Goal: Information Seeking & Learning: Learn about a topic

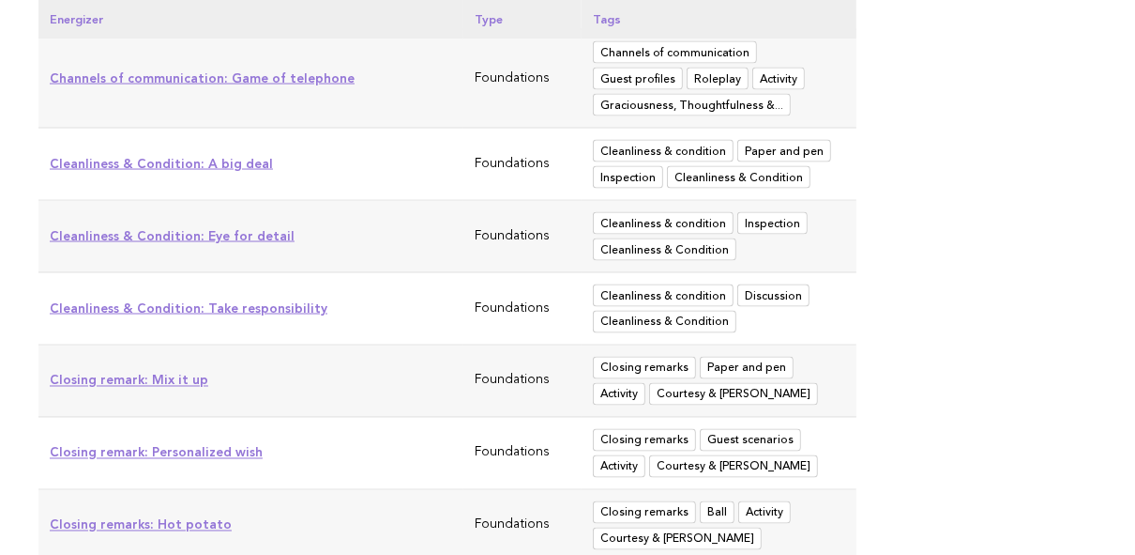
scroll to position [2027, 0]
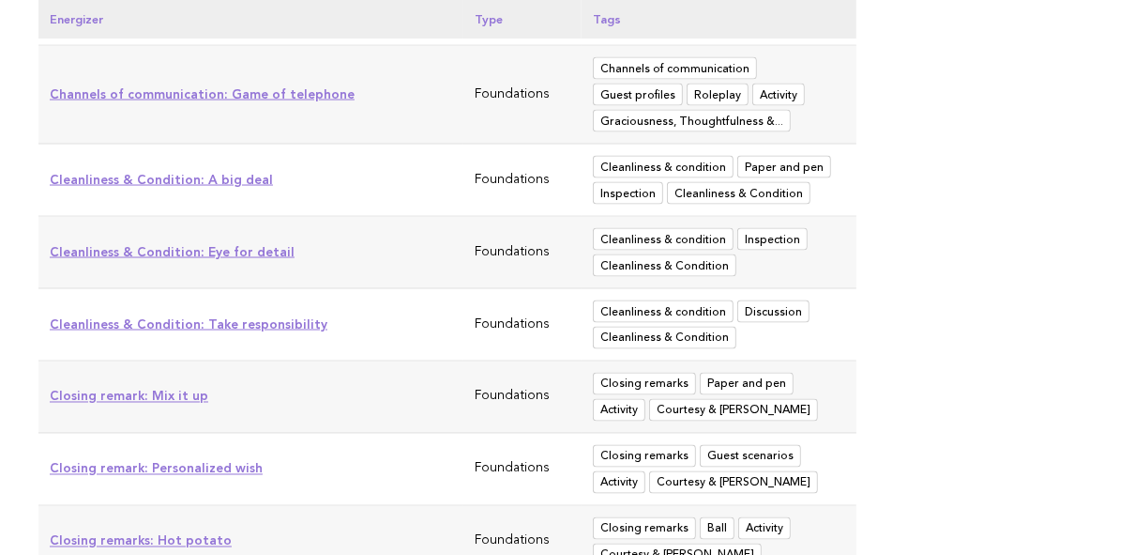
click at [207, 461] on link "Closing remark: Personalized wish" at bounding box center [156, 468] width 213 height 15
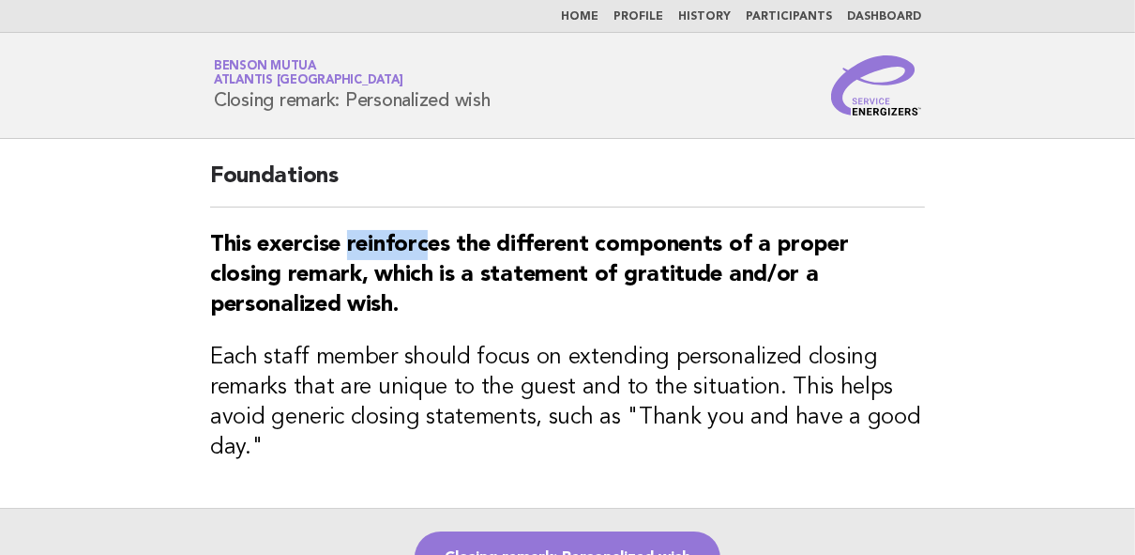
drag, startPoint x: 352, startPoint y: 250, endPoint x: 434, endPoint y: 256, distance: 82.8
click at [434, 256] on strong "This exercise reinforces the different components of a proper closing remark, w…" at bounding box center [529, 275] width 639 height 83
click at [615, 275] on strong "This exercise reinforces the different components of a proper closing remark, w…" at bounding box center [529, 275] width 639 height 83
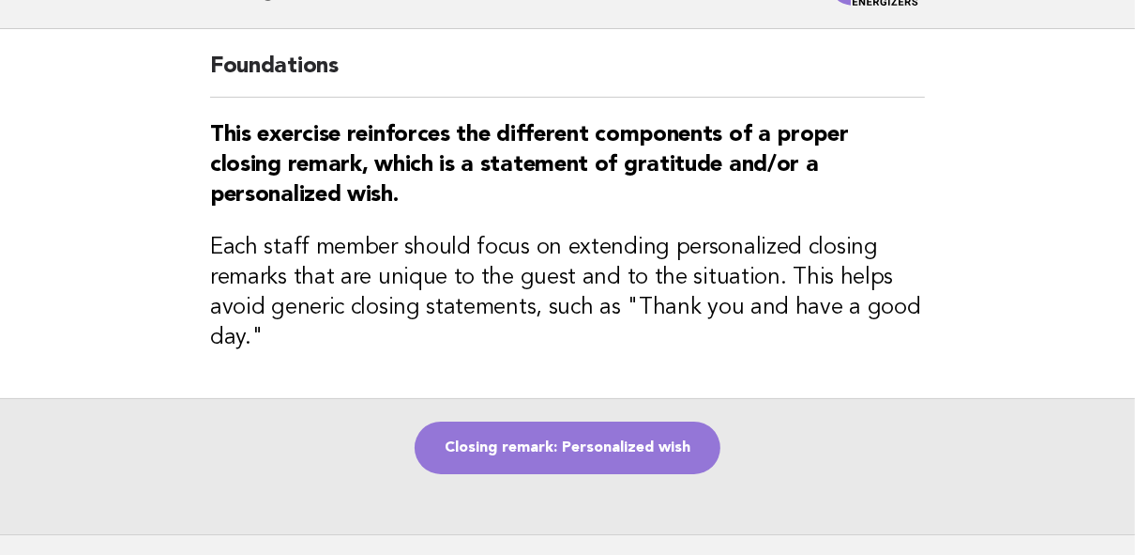
scroll to position [150, 0]
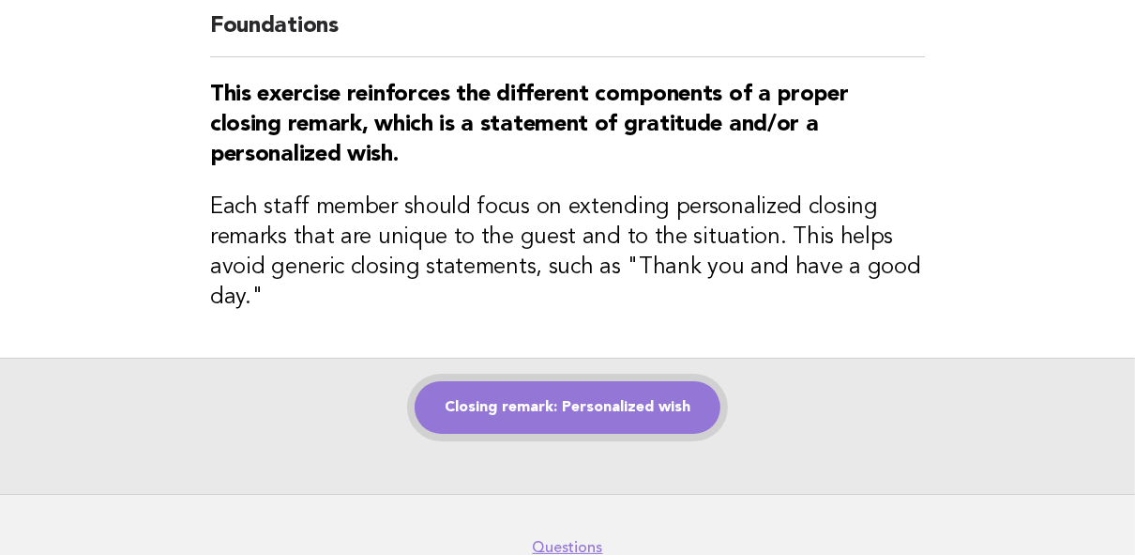
click at [581, 384] on link "Closing remark: Personalized wish" at bounding box center [568, 407] width 306 height 53
click at [575, 396] on link "Closing remark: Personalized wish" at bounding box center [568, 407] width 306 height 53
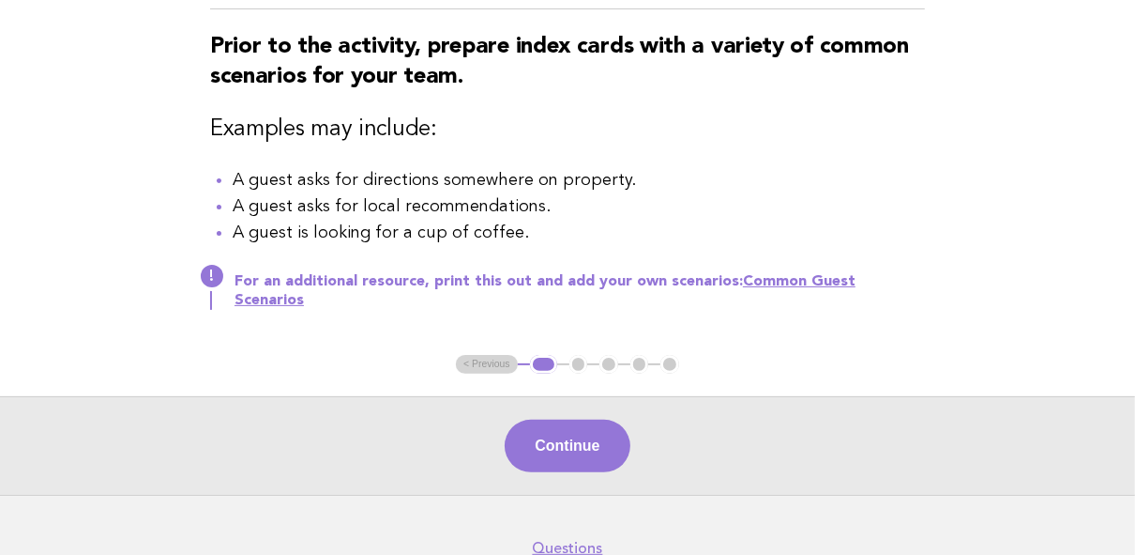
scroll to position [225, 0]
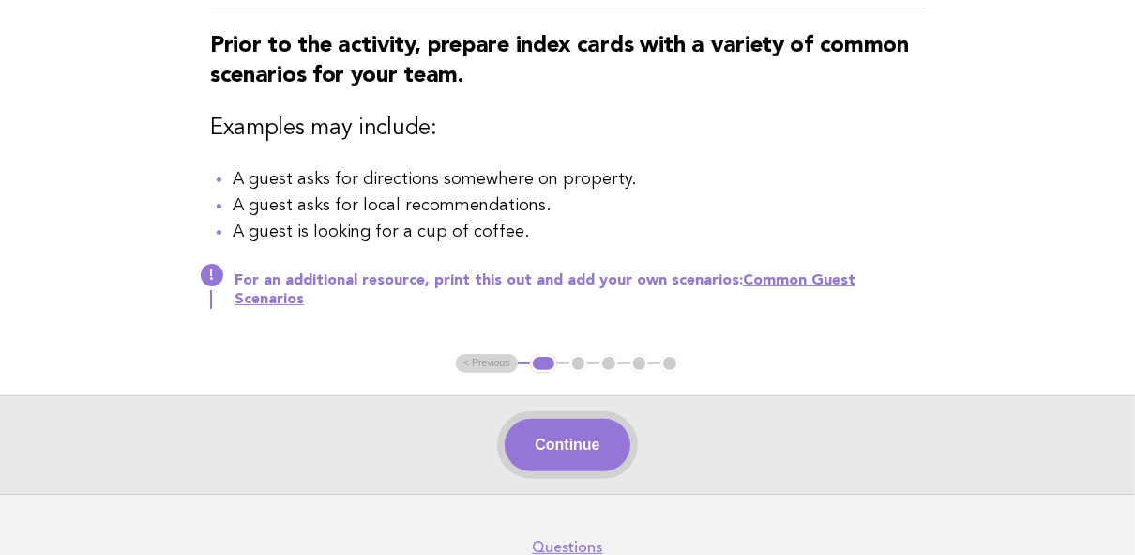
click at [565, 435] on button "Continue" at bounding box center [567, 445] width 125 height 53
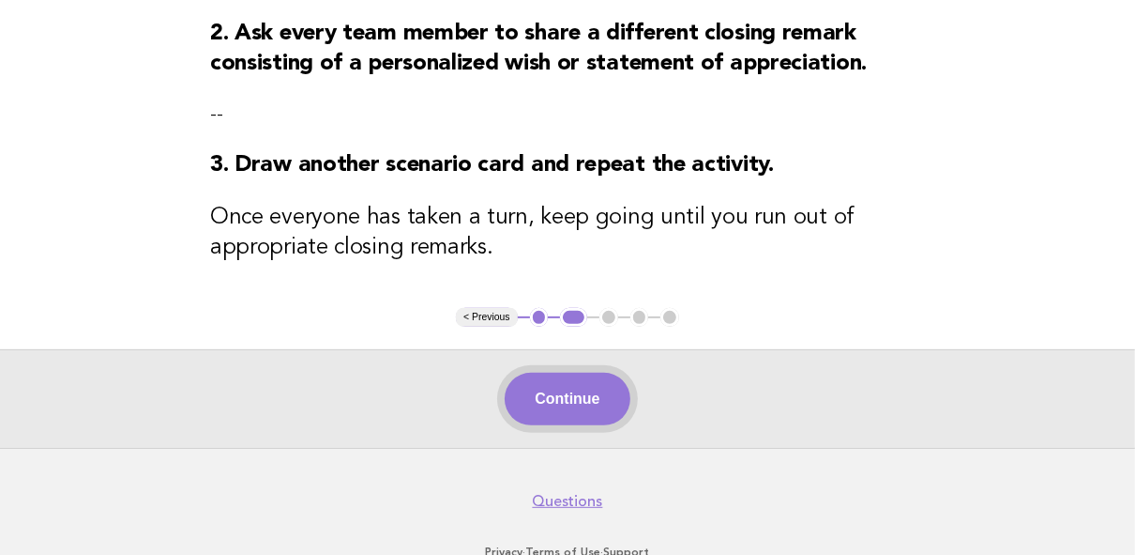
scroll to position [449, 0]
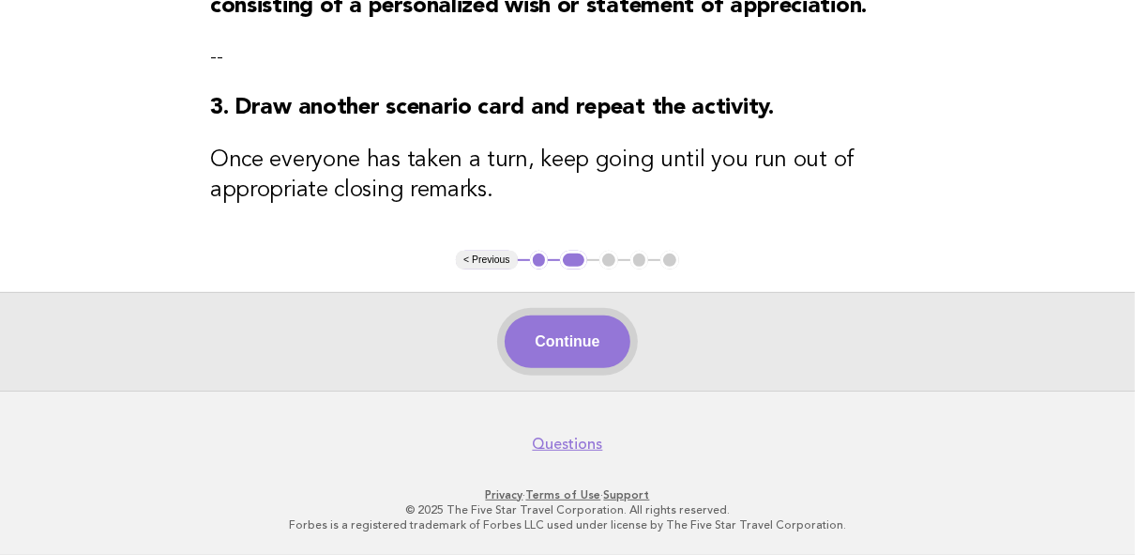
click at [572, 360] on button "Continue" at bounding box center [567, 341] width 125 height 53
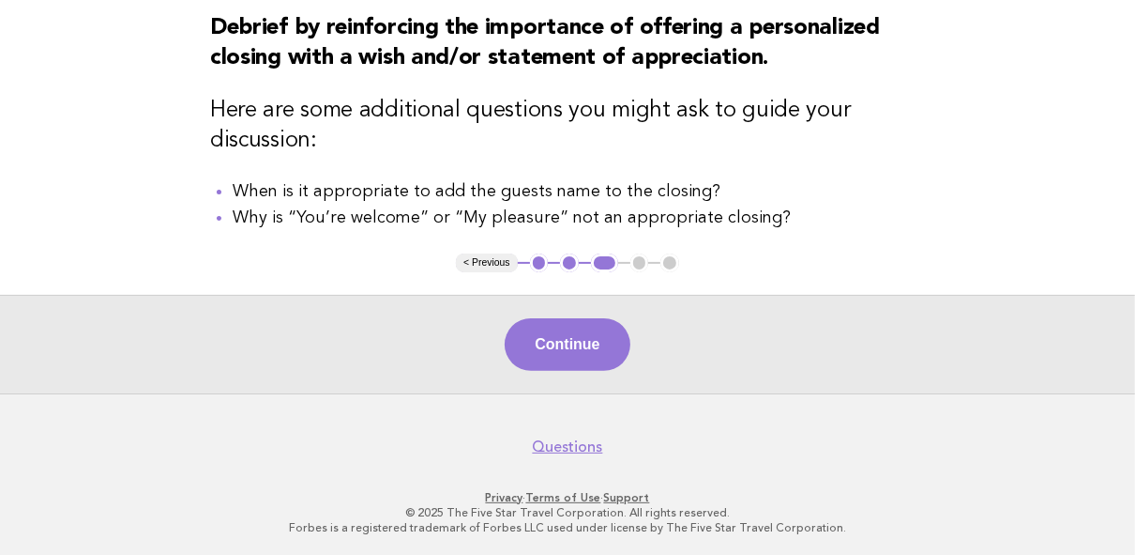
scroll to position [247, 0]
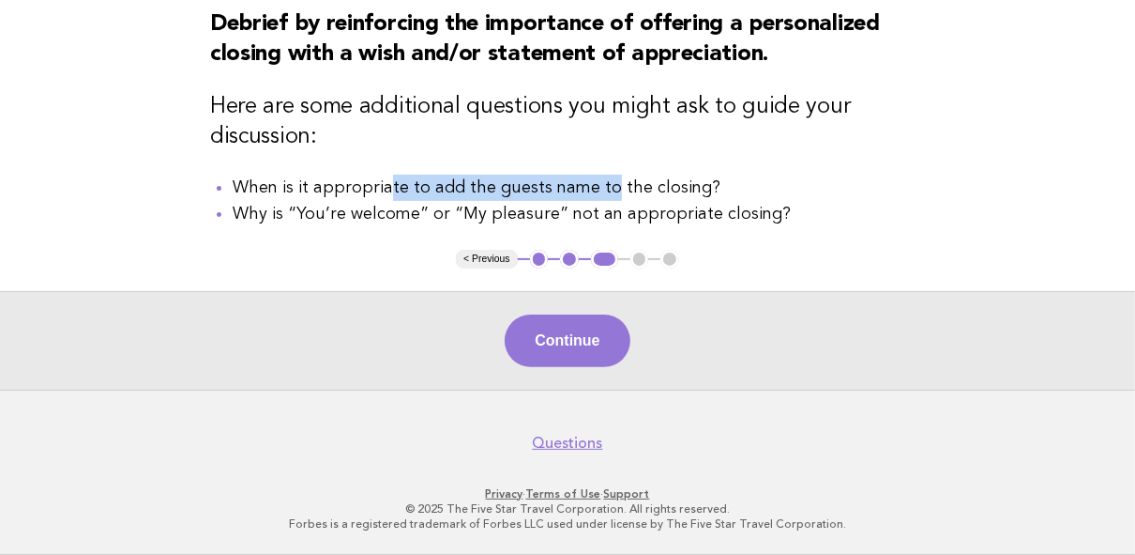
drag, startPoint x: 387, startPoint y: 187, endPoint x: 602, endPoint y: 194, distance: 215.0
click at [602, 194] on li "When is it appropriate to add the guests name to the closing?" at bounding box center [579, 188] width 693 height 26
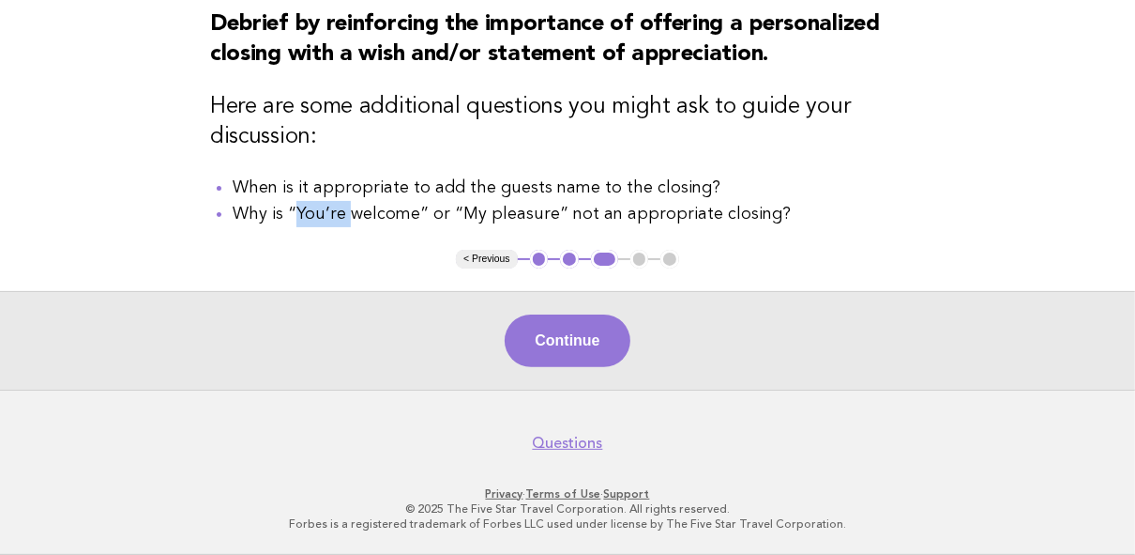
drag, startPoint x: 298, startPoint y: 217, endPoint x: 352, endPoint y: 217, distance: 53.5
click at [352, 217] on li "Why is “You’re welcome” or “My pleasure” not an appropriate closing?" at bounding box center [579, 214] width 693 height 26
click at [573, 215] on li "Why is “You’re welcome” or “My pleasure” not an appropriate closing?" at bounding box center [579, 214] width 693 height 26
click at [563, 339] on button "Continue" at bounding box center [567, 340] width 125 height 53
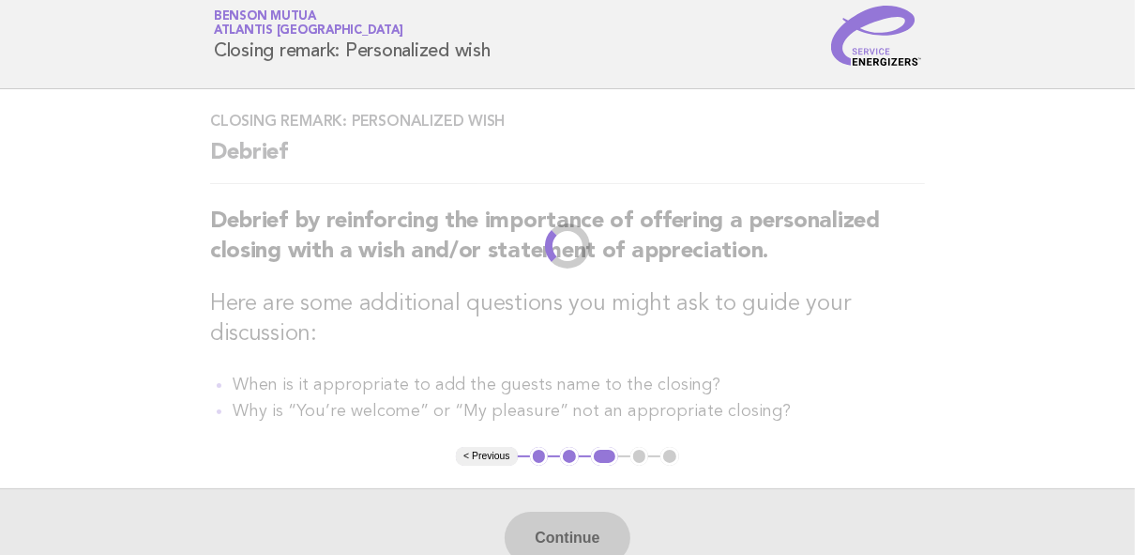
scroll to position [0, 0]
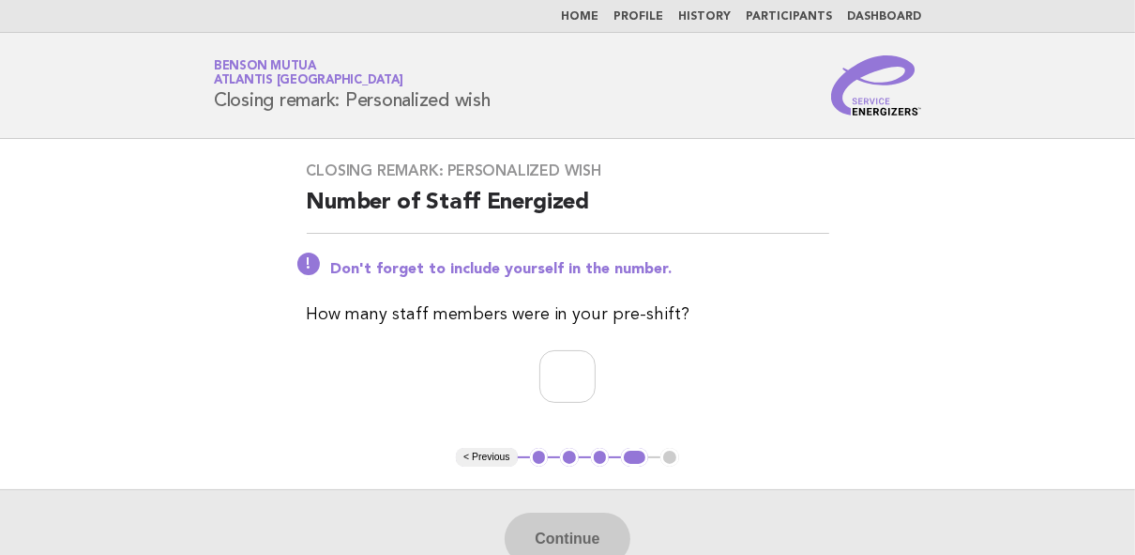
click at [536, 454] on button "1" at bounding box center [539, 457] width 19 height 19
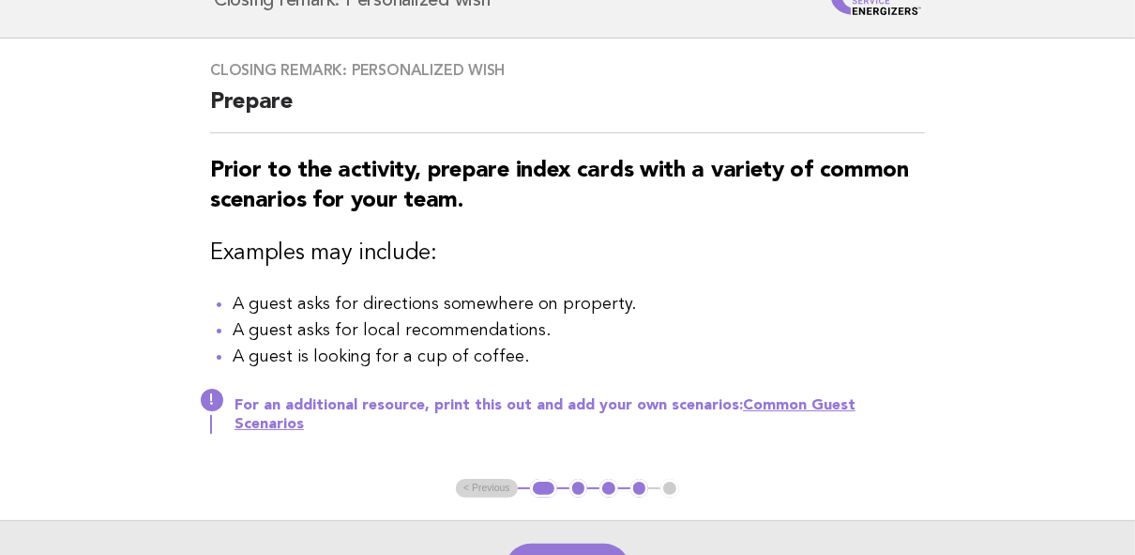
scroll to position [75, 0]
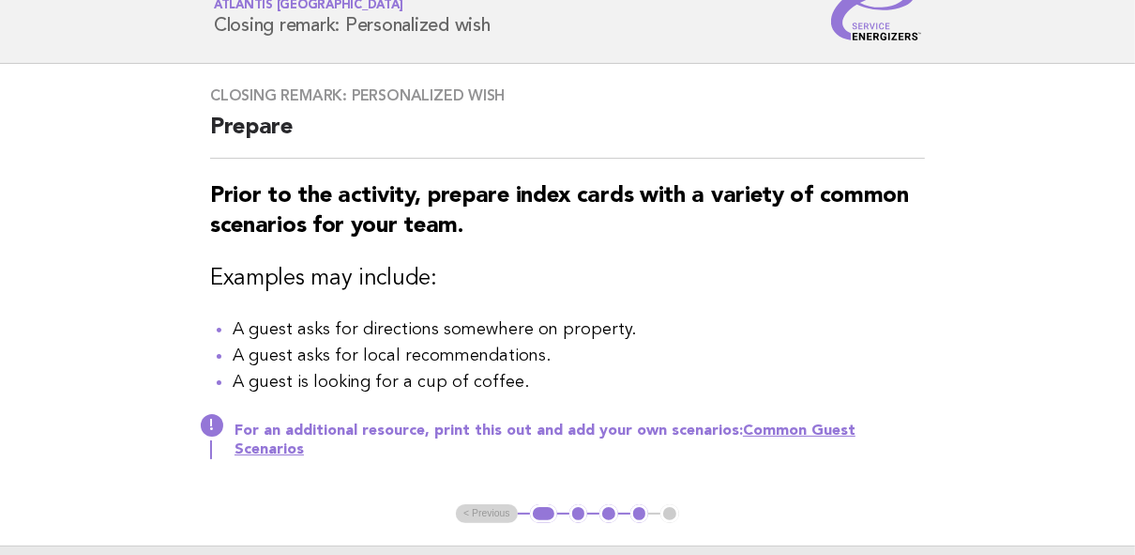
click at [495, 504] on ul "< Previous 1 2 3 4 5" at bounding box center [567, 513] width 223 height 19
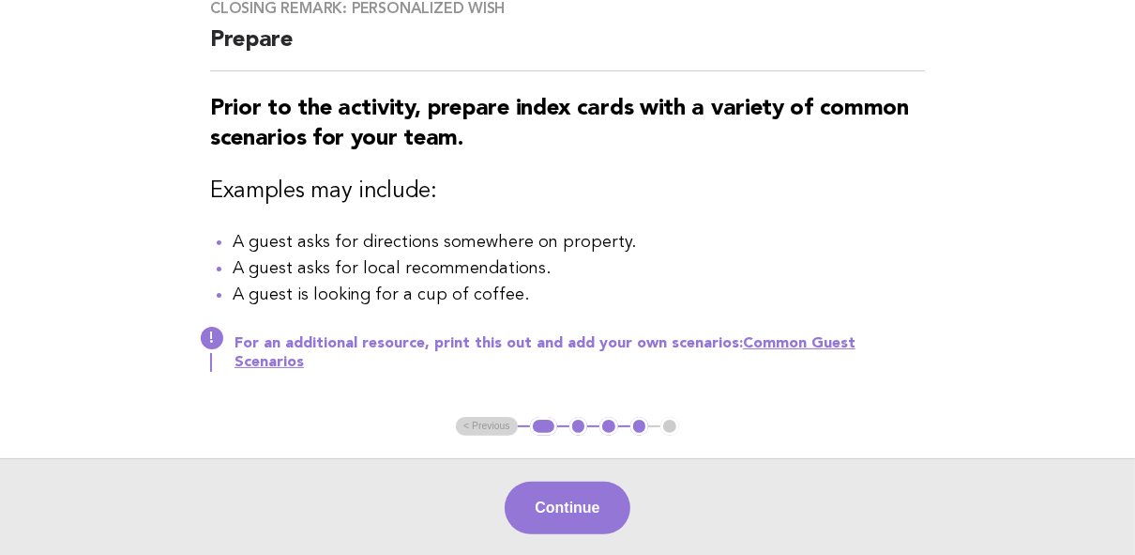
scroll to position [225, 0]
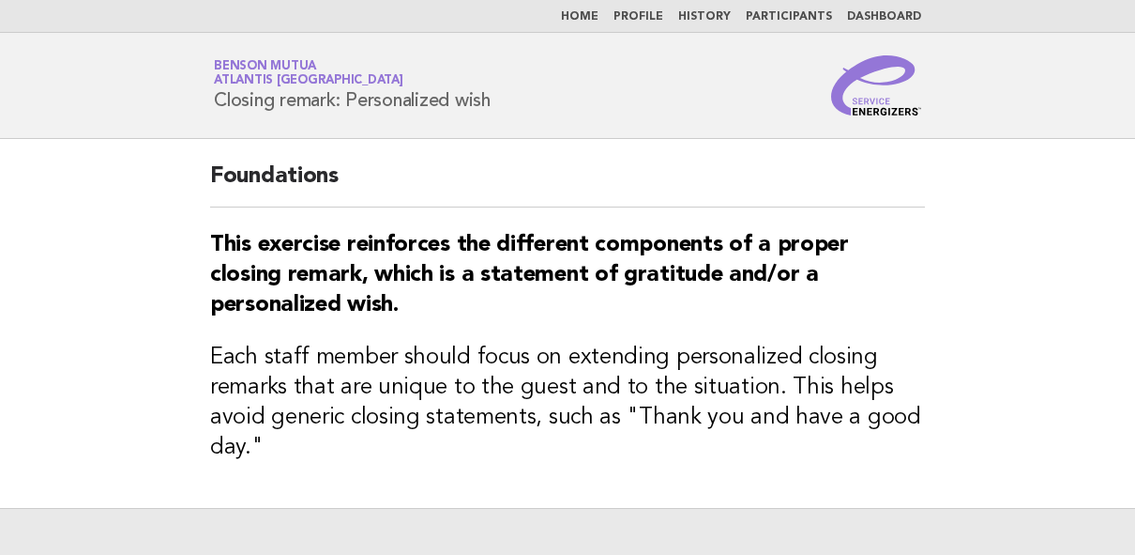
scroll to position [22, 0]
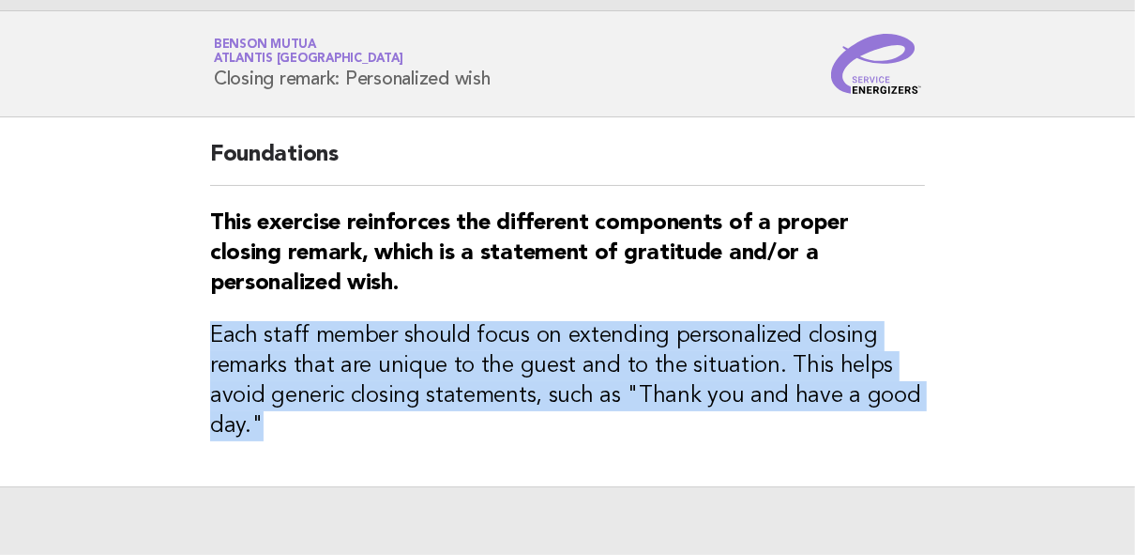
drag, startPoint x: 203, startPoint y: 337, endPoint x: 906, endPoint y: 431, distance: 709.1
click at [906, 431] on div "Foundations This exercise reinforces the different components of a proper closi…" at bounding box center [568, 301] width 760 height 369
copy h3 "Each staff member should focus on extending personalized closing remarks that a…"
click at [983, 330] on main "Foundations This exercise reinforces the different components of a proper closi…" at bounding box center [567, 335] width 1135 height 437
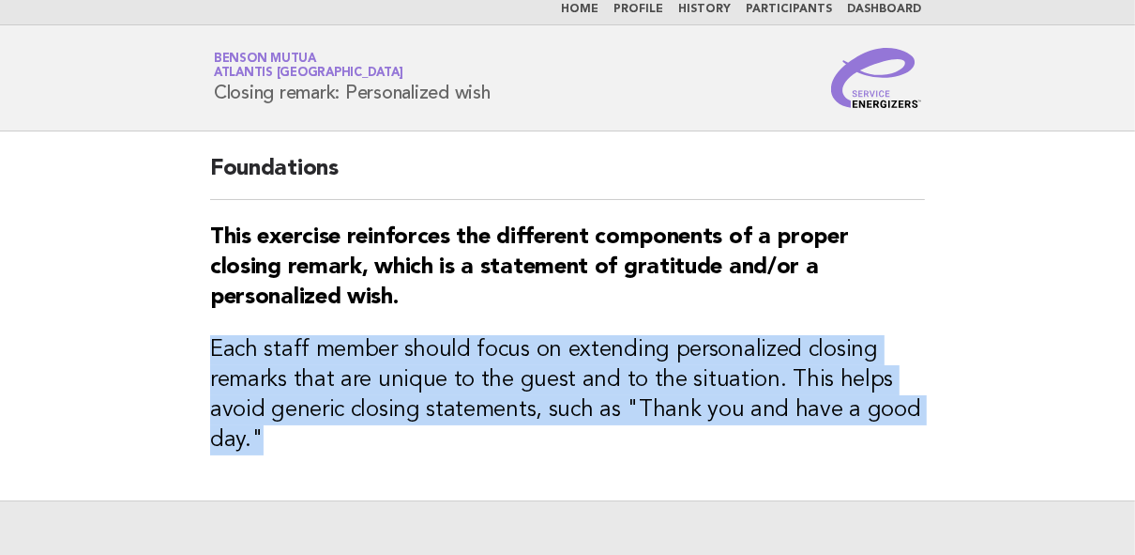
scroll to position [0, 0]
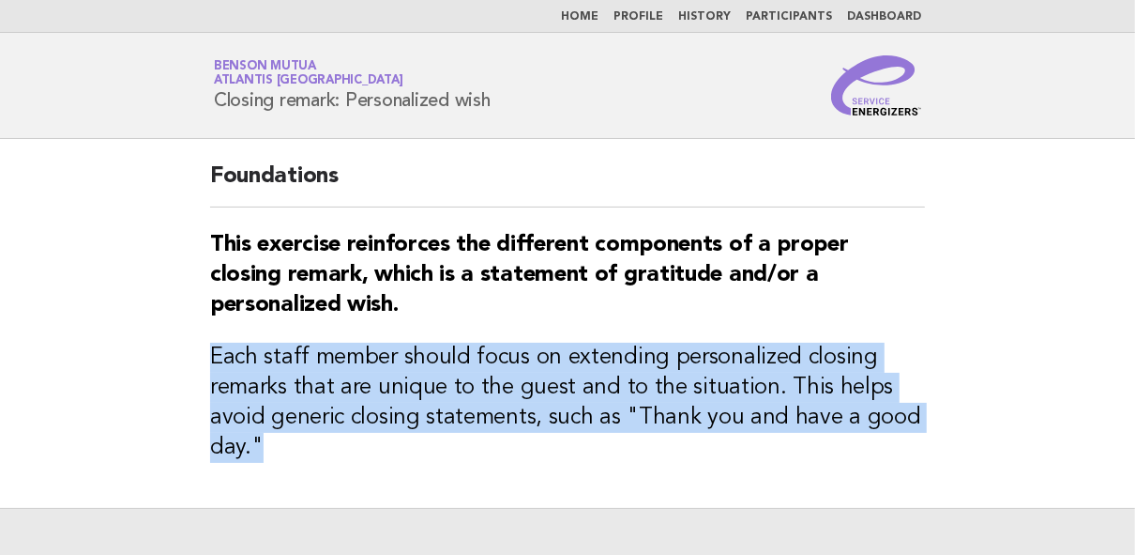
click at [605, 451] on h3 "Each staff member should focus on extending personalized closing remarks that a…" at bounding box center [567, 403] width 715 height 120
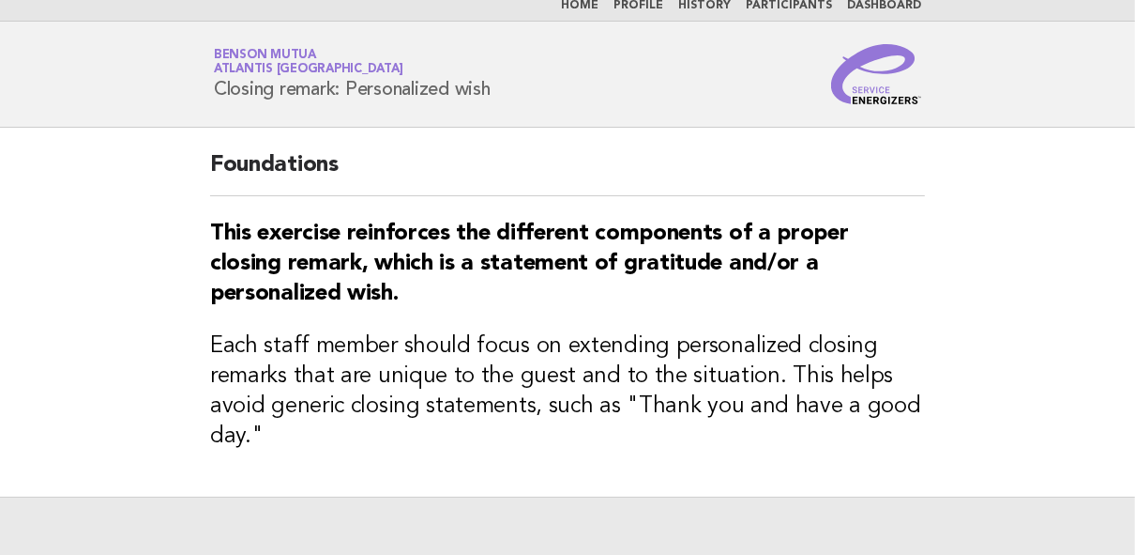
scroll to position [22, 0]
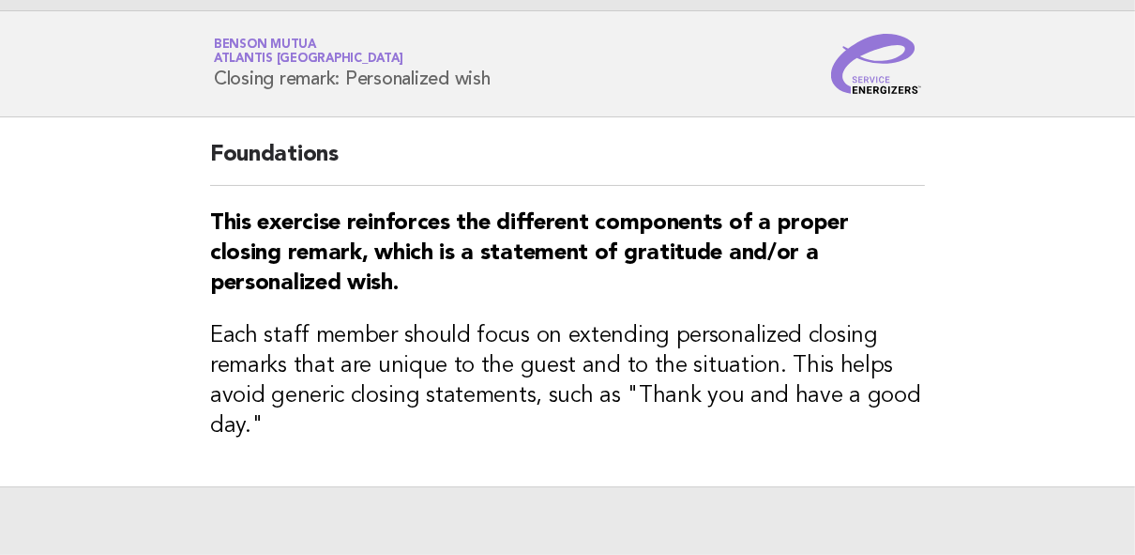
click at [723, 442] on div "Foundations This exercise reinforces the different components of a proper closi…" at bounding box center [568, 301] width 760 height 369
click at [729, 390] on h3 "Each staff member should focus on extending personalized closing remarks that a…" at bounding box center [567, 381] width 715 height 120
click at [891, 387] on h3 "Each staff member should focus on extending personalized closing remarks that a…" at bounding box center [567, 381] width 715 height 120
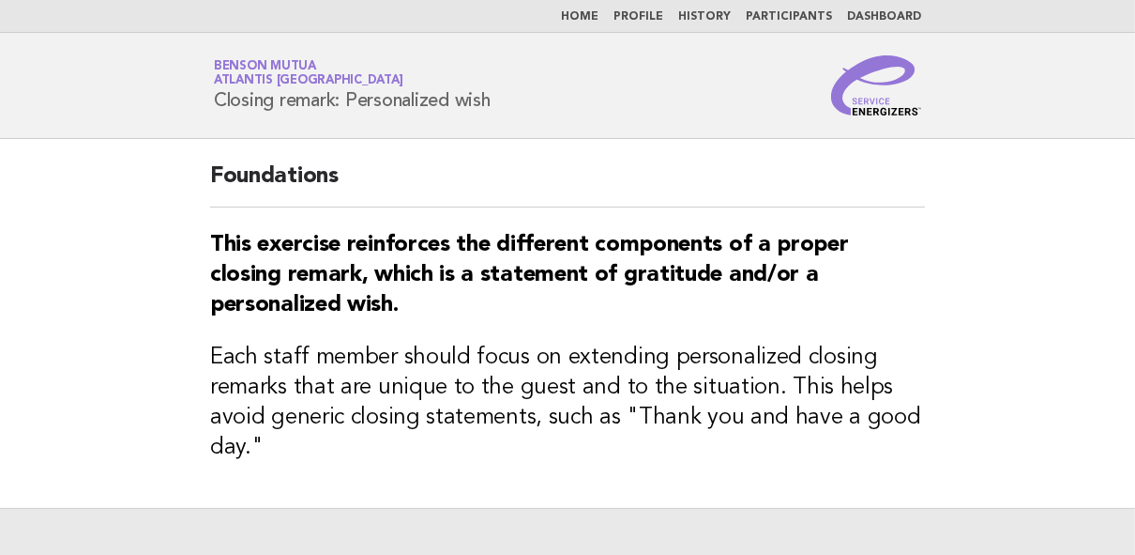
click at [599, 14] on link "Home" at bounding box center [580, 16] width 38 height 11
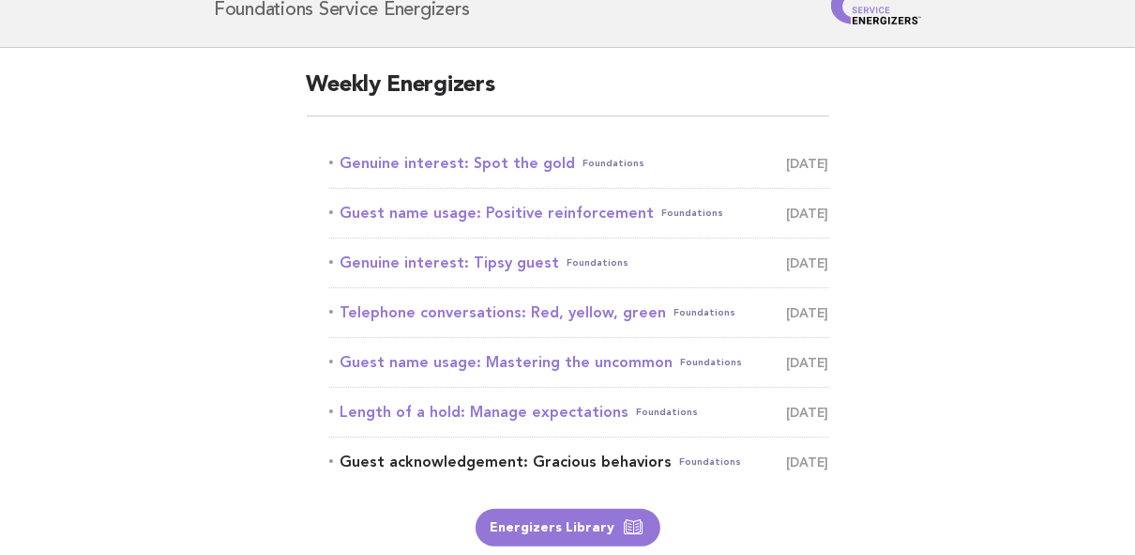
scroll to position [270, 0]
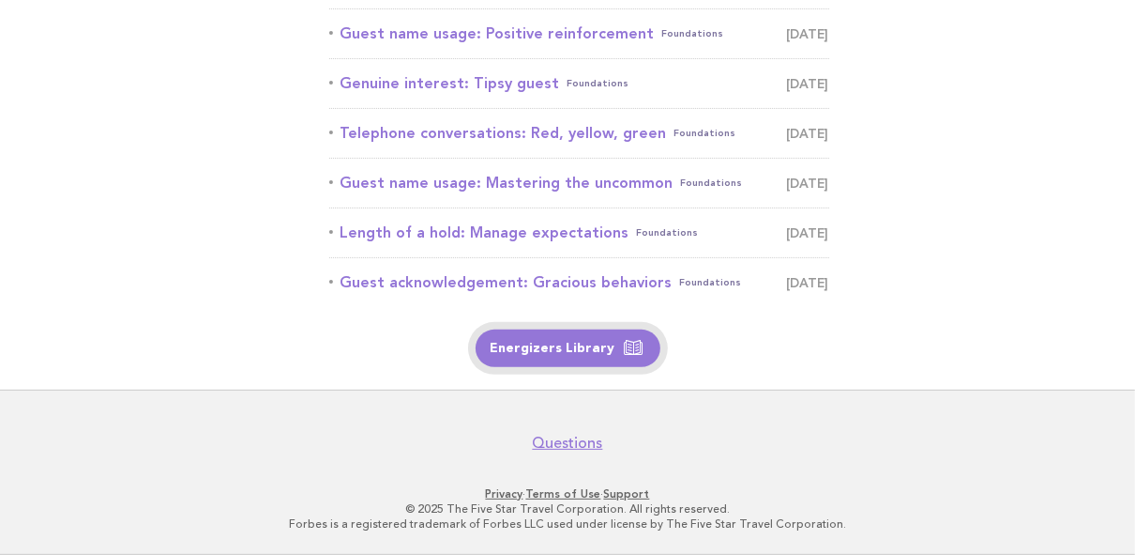
click at [576, 357] on link "Energizers Library" at bounding box center [568, 348] width 185 height 38
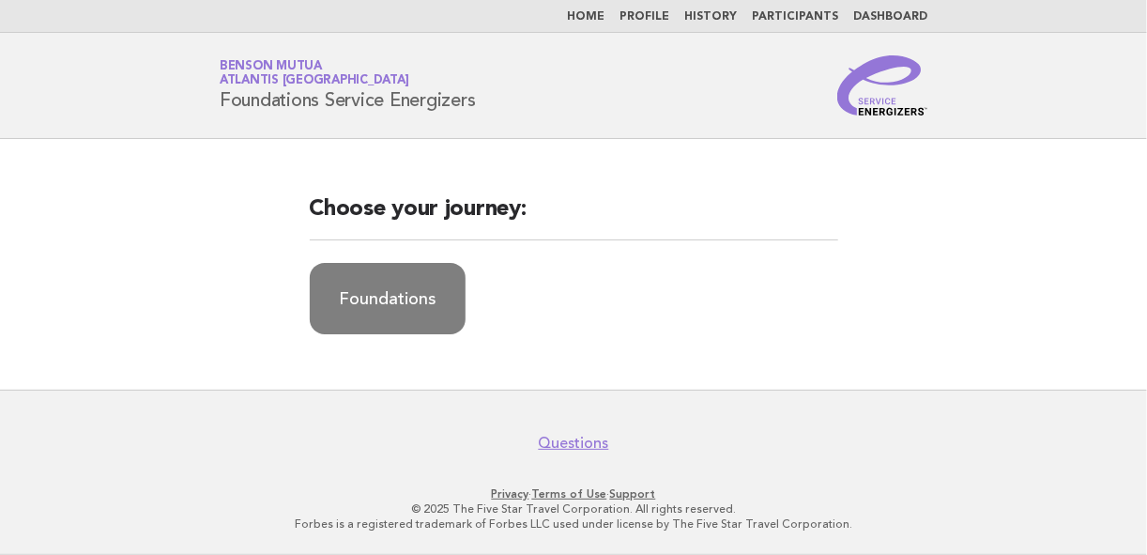
click at [419, 302] on link "Foundations" at bounding box center [388, 298] width 156 height 71
